Goal: Check status: Check status

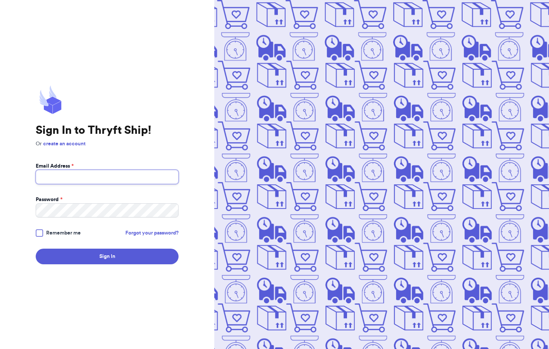
type input "[EMAIL_ADDRESS][DOMAIN_NAME]"
click at [43, 234] on div at bounding box center [39, 232] width 7 height 7
click at [0, 0] on input "Remember me" at bounding box center [0, 0] width 0 height 0
click at [40, 234] on icon at bounding box center [39, 233] width 6 height 6
click at [0, 0] on input "Remember me" at bounding box center [0, 0] width 0 height 0
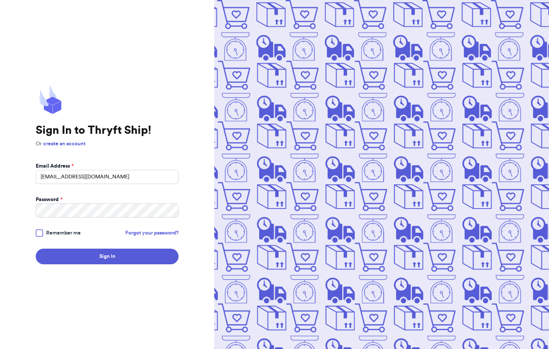
click at [40, 234] on div at bounding box center [39, 232] width 7 height 7
click at [0, 0] on input "Remember me" at bounding box center [0, 0] width 0 height 0
drag, startPoint x: 40, startPoint y: 234, endPoint x: 79, endPoint y: 256, distance: 44.8
click at [79, 256] on button "Sign In" at bounding box center [107, 257] width 143 height 16
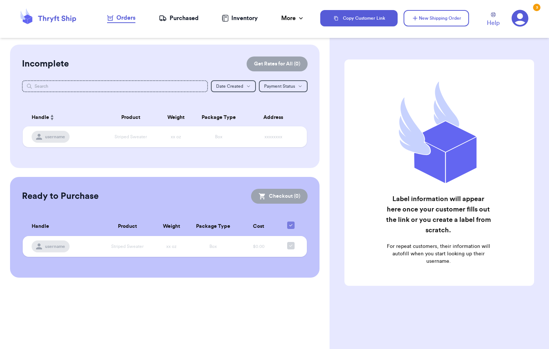
click at [173, 17] on div "Purchased" at bounding box center [179, 18] width 40 height 9
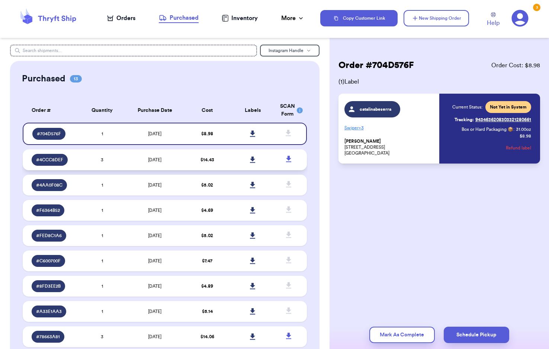
click at [168, 159] on td "[DATE]" at bounding box center [155, 160] width 60 height 21
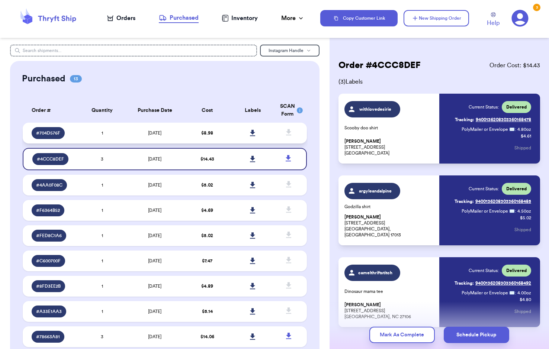
click at [181, 129] on td "[DATE]" at bounding box center [155, 133] width 60 height 21
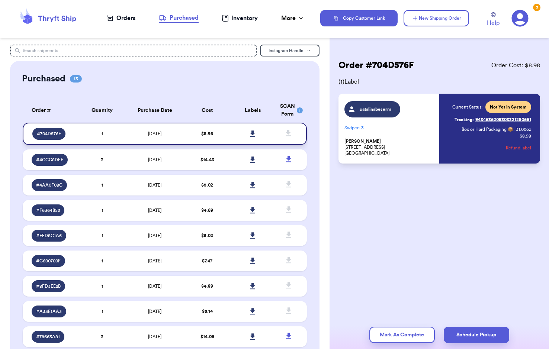
click at [250, 133] on icon at bounding box center [252, 134] width 5 height 6
click at [150, 160] on span "[DATE]" at bounding box center [154, 160] width 13 height 4
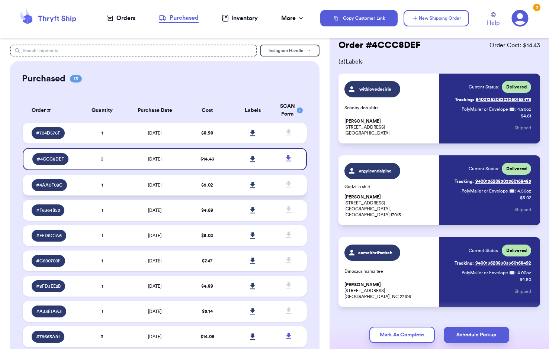
scroll to position [38, 0]
